Goal: Task Accomplishment & Management: Use online tool/utility

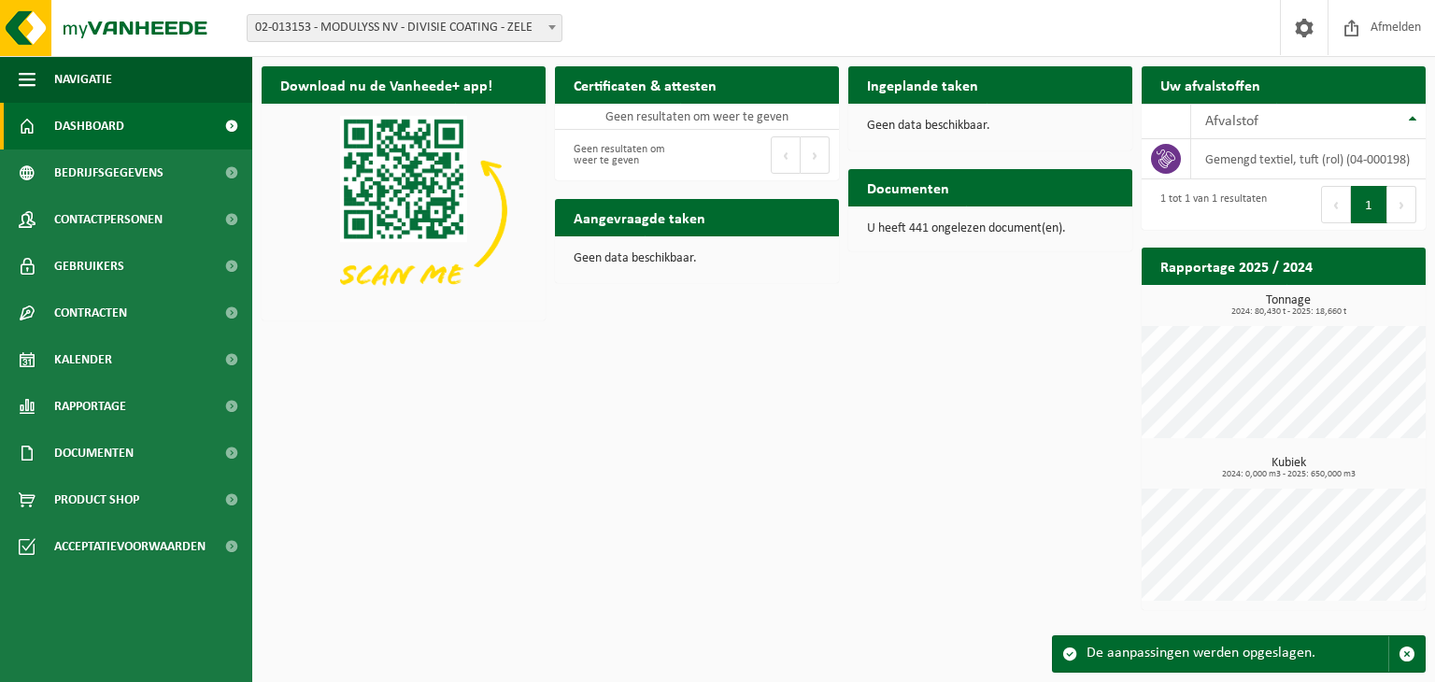
click at [533, 24] on span "02-013153 - MODULYSS NV - DIVISIE COATING - ZELE" at bounding box center [405, 28] width 314 height 26
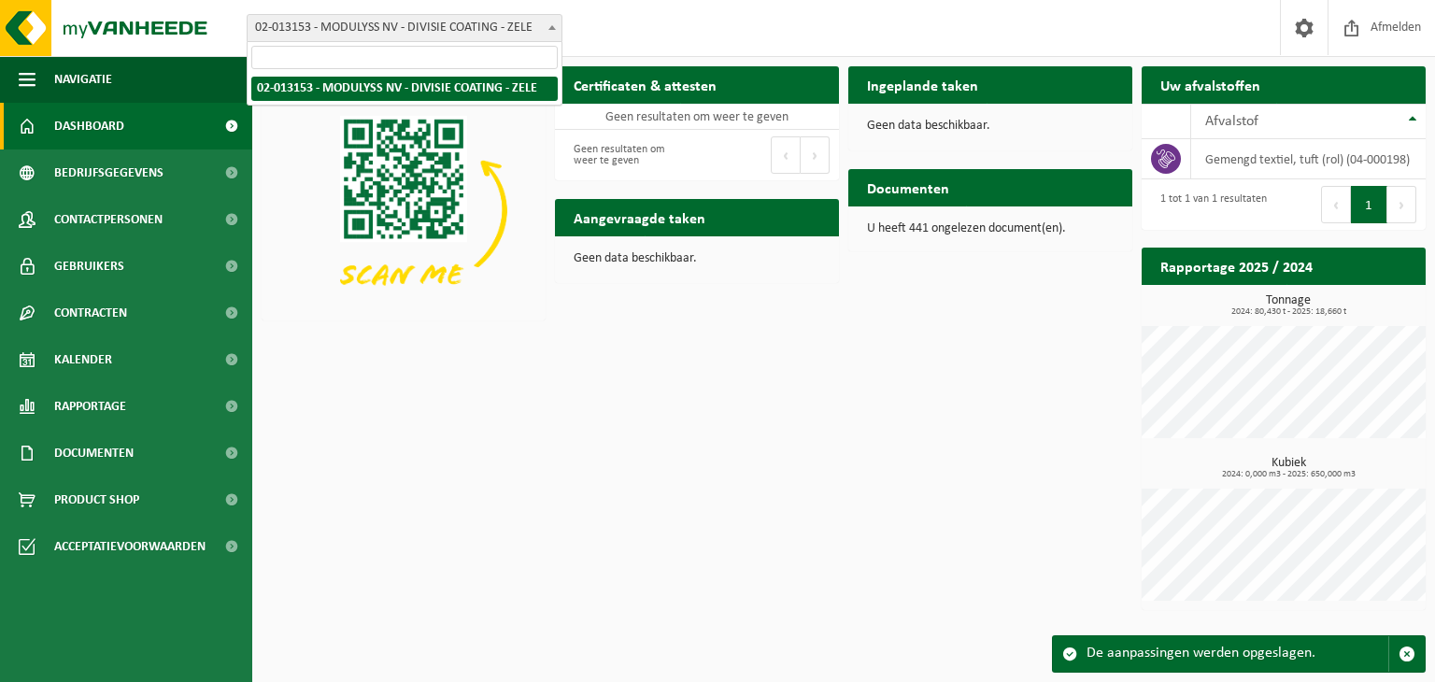
click at [545, 20] on span at bounding box center [552, 27] width 19 height 24
click at [546, 20] on span at bounding box center [552, 27] width 19 height 24
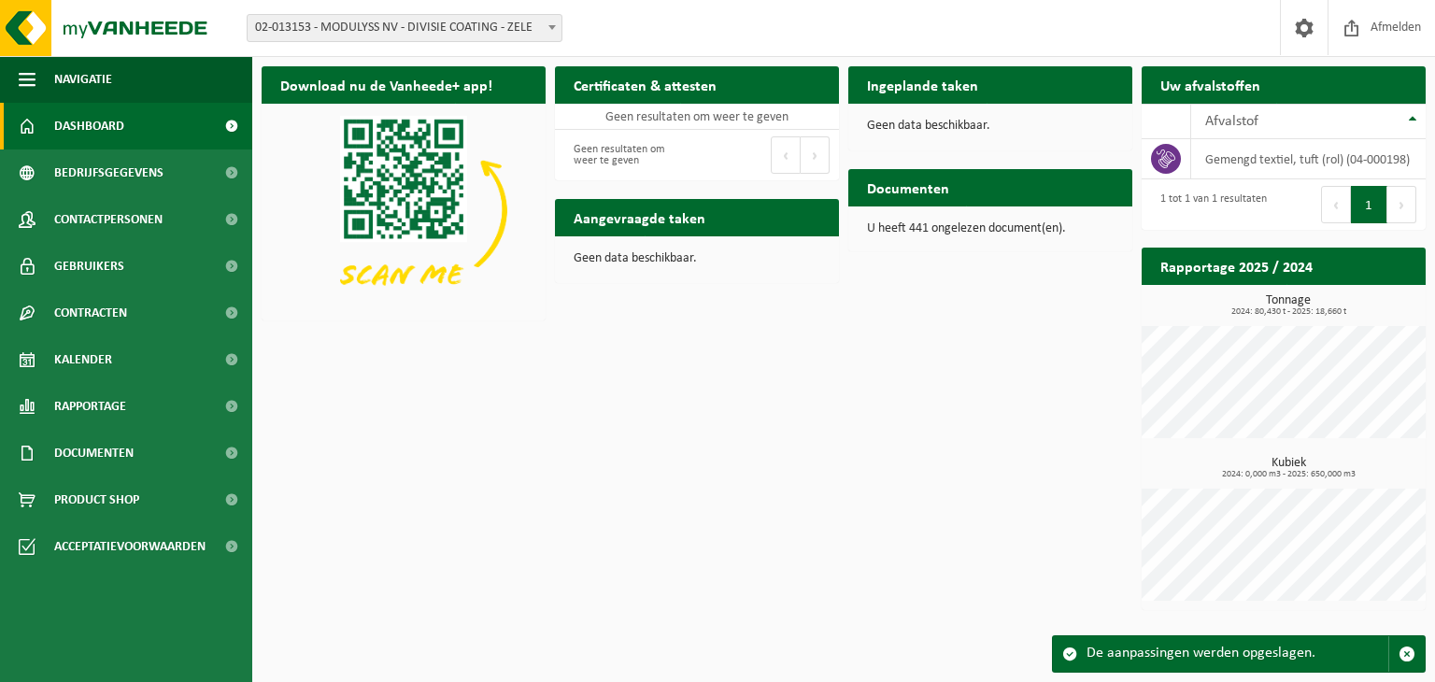
click at [546, 20] on span at bounding box center [552, 27] width 19 height 24
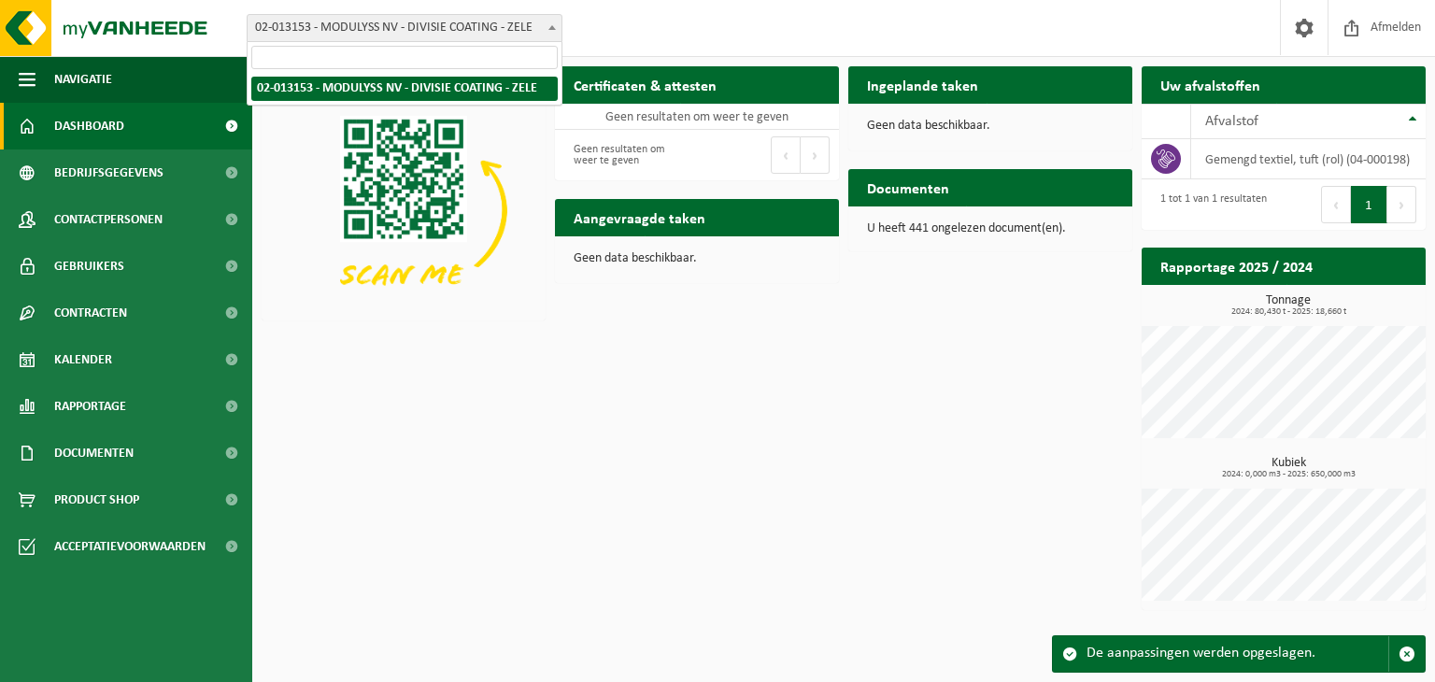
click at [546, 20] on span at bounding box center [552, 27] width 19 height 24
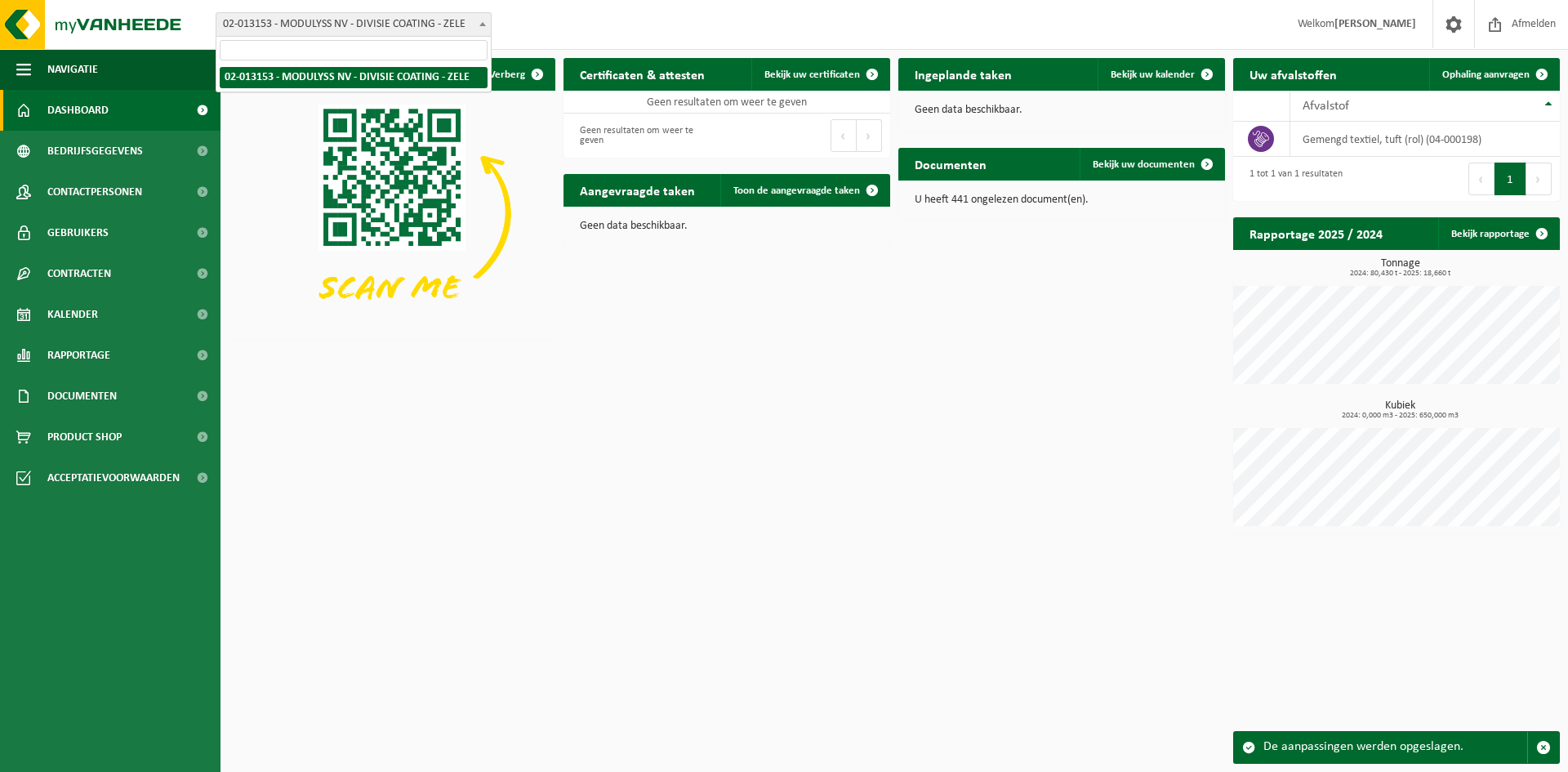
click at [693, 6] on div "Vestiging: 02-013153 - MODULYSS NV - DIVISIE COATING - ZELE 02-013153 - MODULYS…" at bounding box center [784, 24] width 1568 height 50
click at [486, 19] on span at bounding box center [483, 24] width 17 height 21
click at [546, 20] on div "Vestiging: 02-013153 - MODULYSS NV - DIVISIE COATING - ZELE 02-013153 - MODULYS…" at bounding box center [784, 24] width 1568 height 50
click at [477, 19] on span at bounding box center [483, 24] width 17 height 21
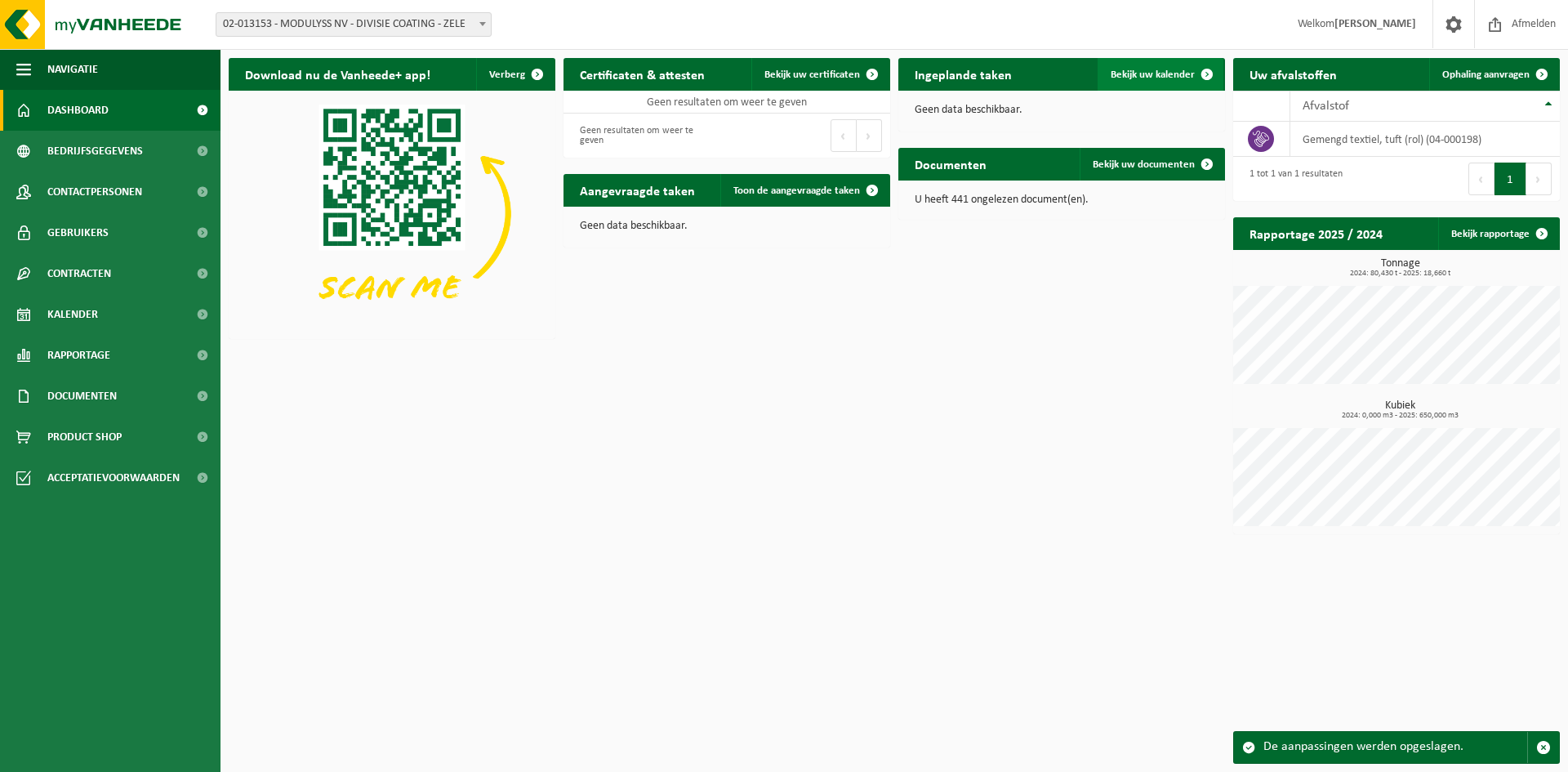
click at [1173, 80] on span "Bekijk uw kalender" at bounding box center [1153, 74] width 84 height 10
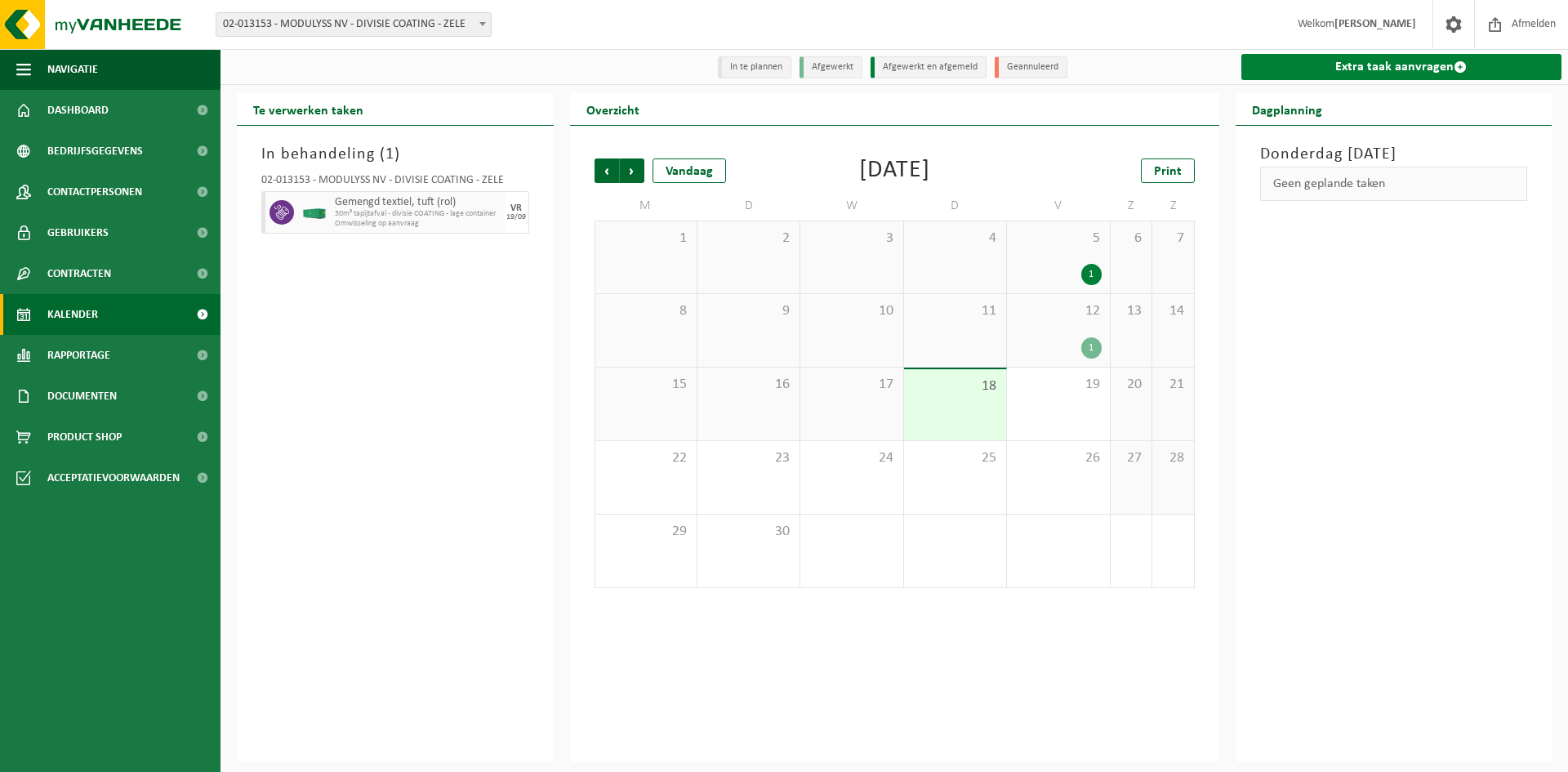
click at [1365, 71] on link "Extra taak aanvragen" at bounding box center [1402, 67] width 321 height 26
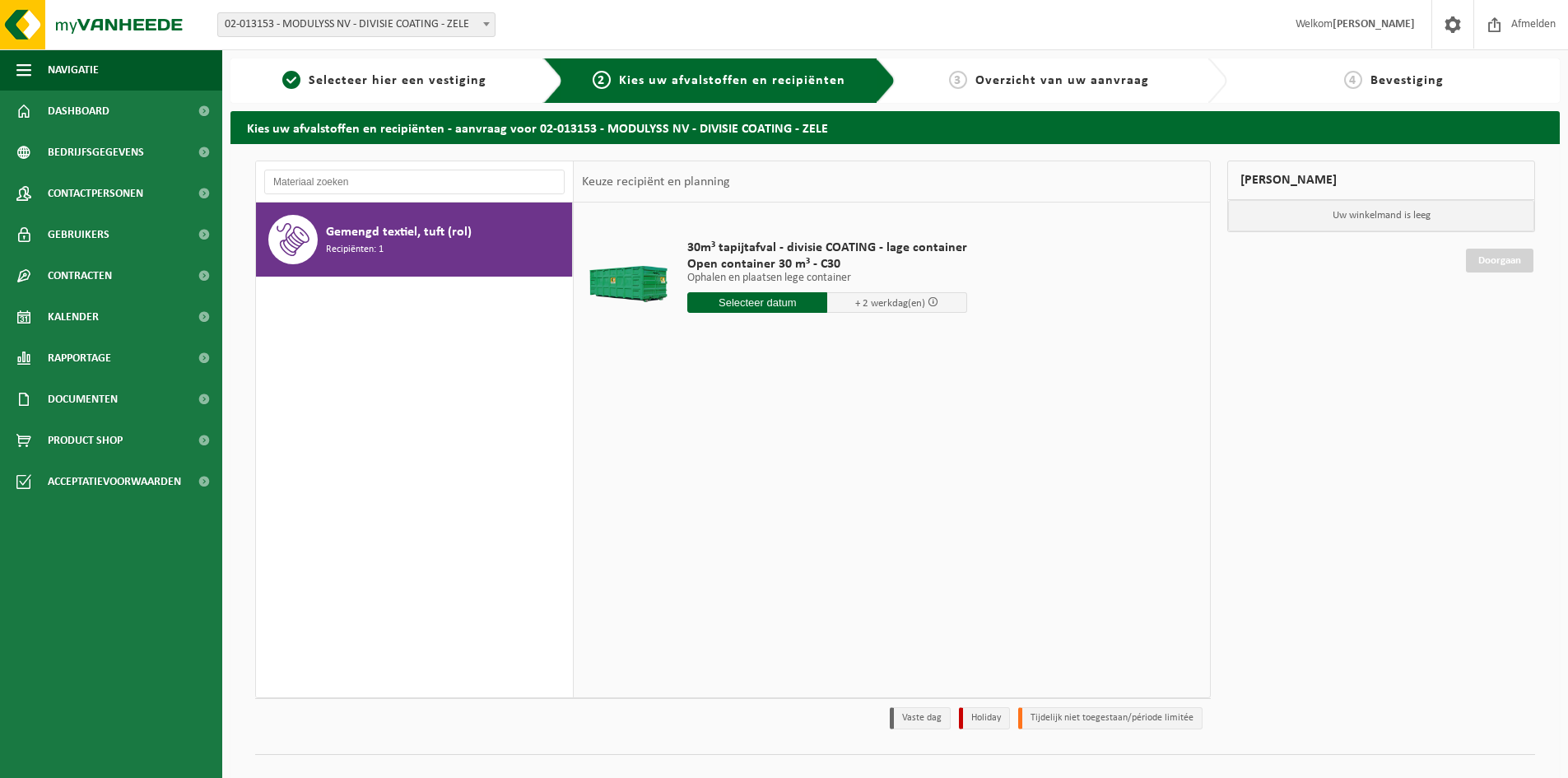
click at [381, 395] on div "Gemengd textiel, tuft (rol) Recipiënten: 1" at bounding box center [414, 449] width 318 height 494
